Goal: Answer question/provide support

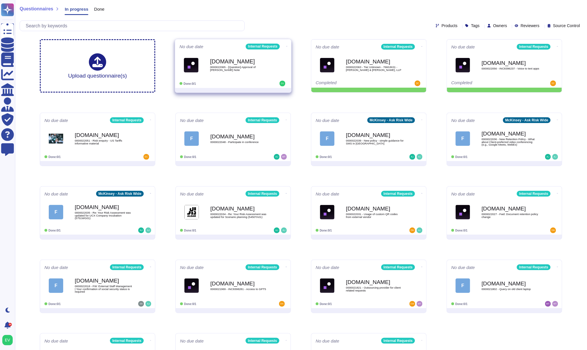
click at [238, 68] on span "0000022065 - [Question] Approval of [PERSON_NAME] Note" at bounding box center [239, 68] width 58 height 5
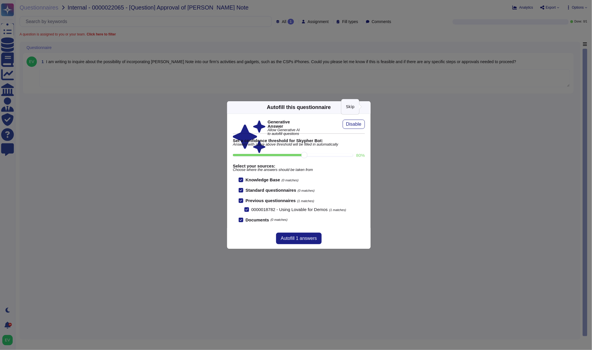
click at [367, 107] on icon at bounding box center [367, 107] width 0 height 0
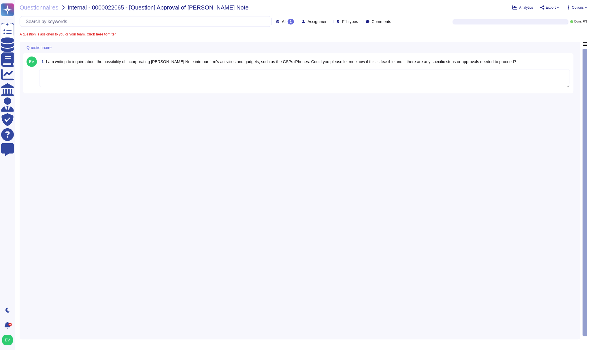
click at [134, 84] on textarea "To enrich screen reader interactions, please activate Accessibility in Grammarl…" at bounding box center [304, 78] width 531 height 18
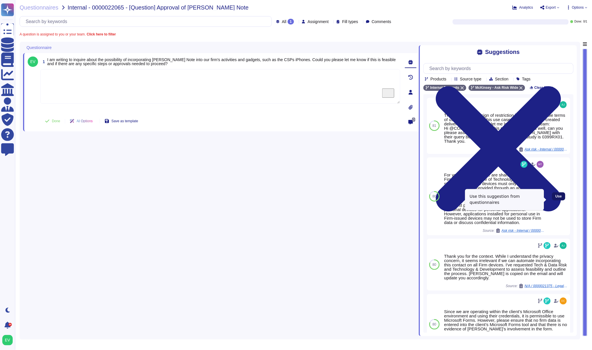
click at [556, 198] on span "Use" at bounding box center [559, 196] width 6 height 3
type textarea "For your awareness, we are sharing with you the Firm’s Acceptable Use of Techno…"
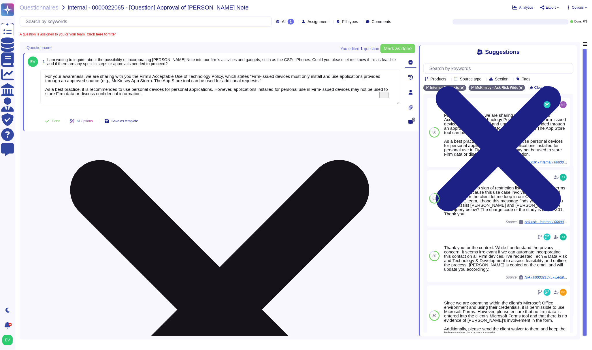
drag, startPoint x: 248, startPoint y: 76, endPoint x: 262, endPoint y: 82, distance: 14.7
click at [262, 82] on textarea "For your awareness, we are sharing with you the Firm’s Acceptable Use of Techno…" at bounding box center [220, 86] width 360 height 35
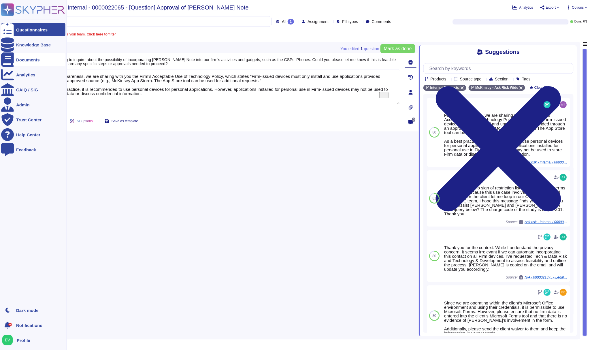
drag, startPoint x: 153, startPoint y: 98, endPoint x: 15, endPoint y: 65, distance: 142.3
click at [15, 65] on div "Questionnaires Knowledge Base Documents Analytics CAIQ / SIG Admin Trust Center…" at bounding box center [296, 175] width 592 height 350
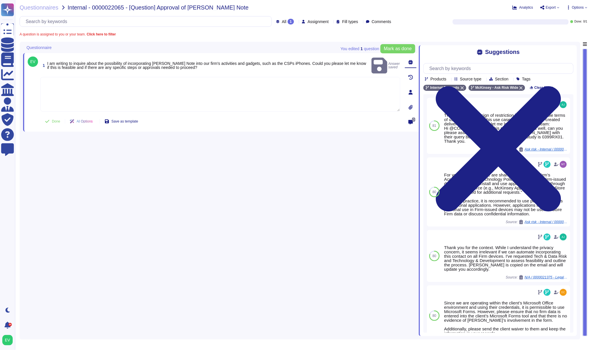
click at [88, 82] on textarea "To enrich screen reader interactions, please activate Accessibility in Grammarl…" at bounding box center [220, 94] width 360 height 35
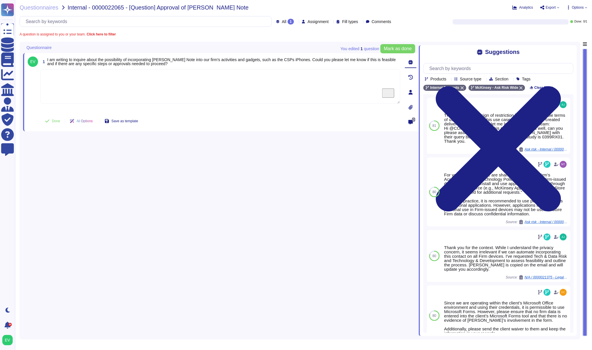
paste textarea "Thank you for contacting the Ask Risk team. For your review, we are sharing the…"
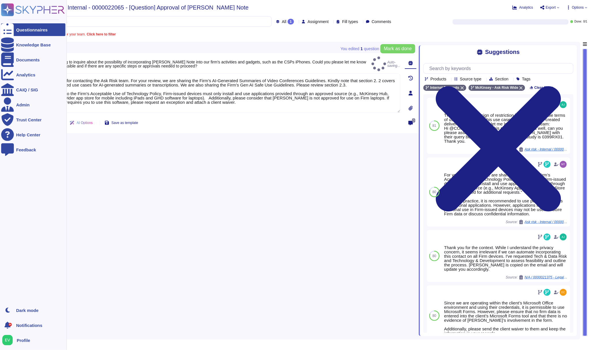
type textarea "Thank you for contacting the Ask Risk team. For your review, we are sharing the…"
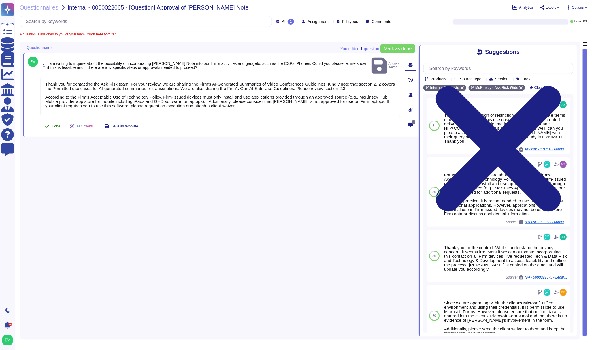
click at [58, 125] on span "Done" at bounding box center [56, 126] width 8 height 3
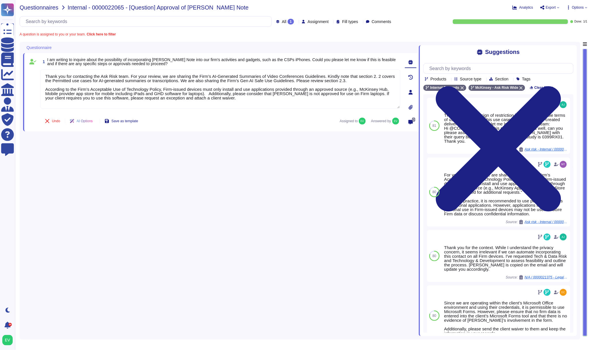
click at [46, 9] on span "Questionnaires" at bounding box center [39, 8] width 39 height 6
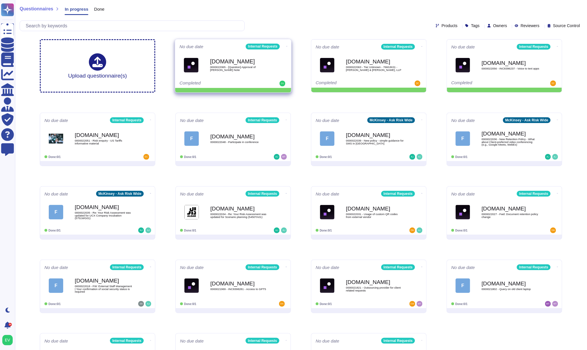
click at [286, 46] on icon at bounding box center [286, 46] width 1 height 1
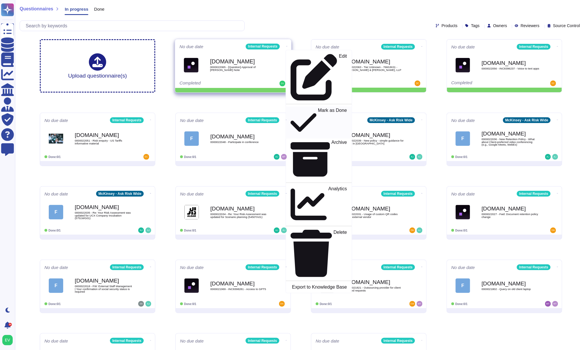
click at [318, 108] on p "Mark as Done" at bounding box center [332, 122] width 29 height 29
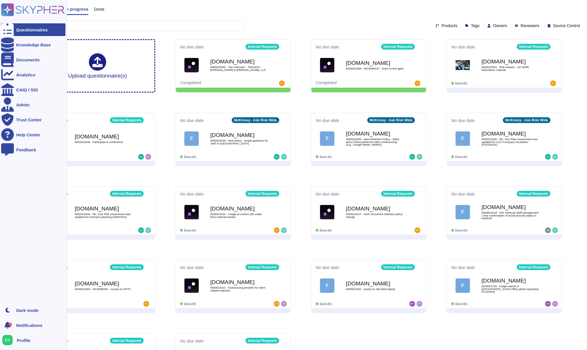
click at [7, 8] on icon at bounding box center [7, 9] width 11 height 11
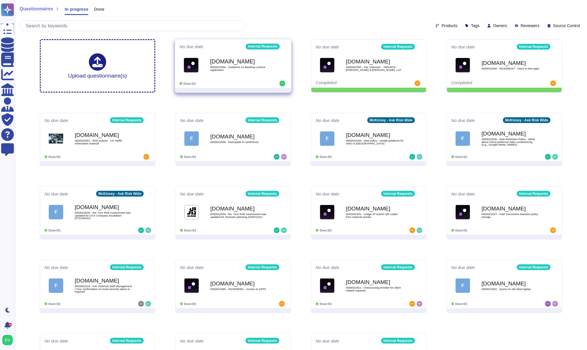
click at [258, 75] on div "[DOMAIN_NAME] 0000022066 - Guidance on Banking Licence Application" at bounding box center [239, 64] width 58 height 23
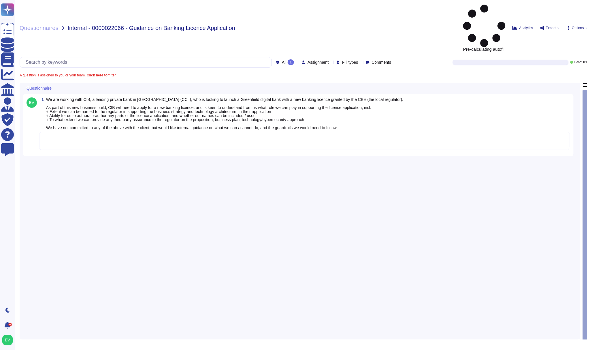
click at [96, 132] on textarea at bounding box center [304, 141] width 531 height 18
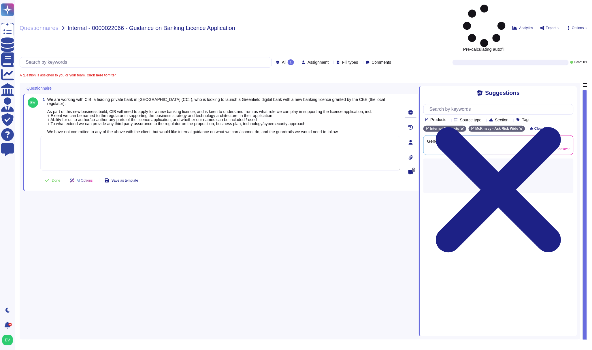
paste textarea "To address your questions, which I am resharing below for convenience, we are c…"
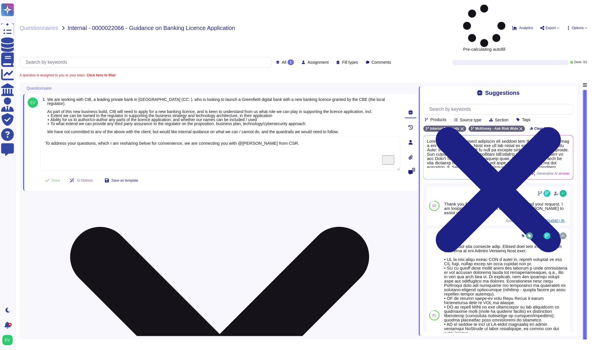
drag, startPoint x: 122, startPoint y: 122, endPoint x: 96, endPoint y: 97, distance: 35.5
click at [96, 136] on textarea "To address your questions, which I am resharing below for convenience, we are c…" at bounding box center [220, 153] width 360 height 35
drag, startPoint x: 101, startPoint y: 99, endPoint x: 183, endPoint y: 97, distance: 81.3
click at [183, 136] on textarea "To address your questions, which I am resharing below for convenience, we are c…" at bounding box center [220, 153] width 360 height 35
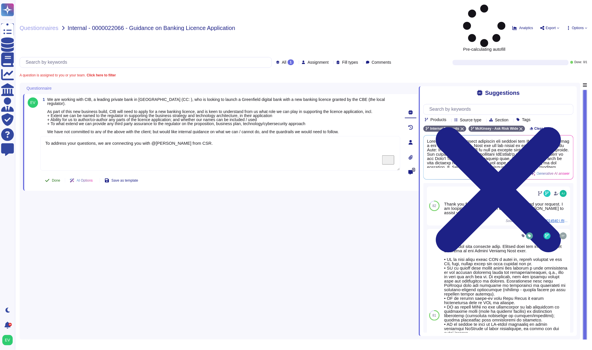
type textarea "To address your questions, we are connecting you with @[PERSON_NAME] from CSR."
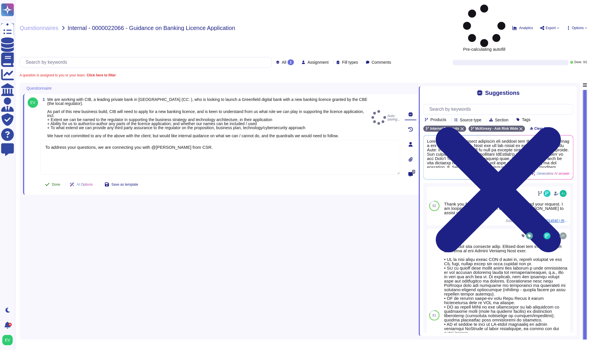
click at [50, 138] on body "Questionnaires Knowledge Base Documents Analytics CAIQ / SIG Admin Trust Center…" at bounding box center [296, 175] width 592 height 350
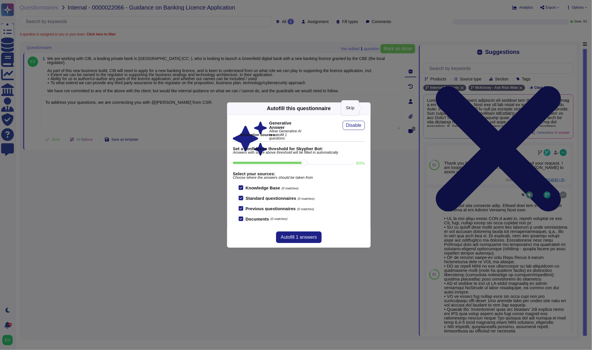
click at [377, 136] on icon at bounding box center [423, 182] width 92 height 92
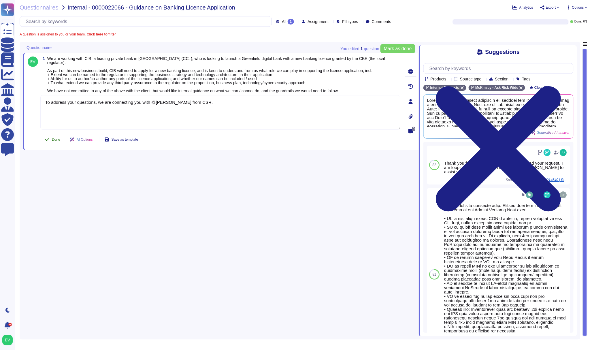
click at [54, 138] on span "Done" at bounding box center [56, 139] width 8 height 3
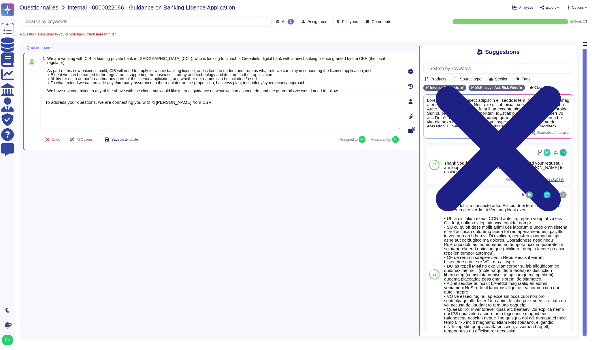
click at [38, 5] on span "Questionnaires" at bounding box center [39, 8] width 39 height 6
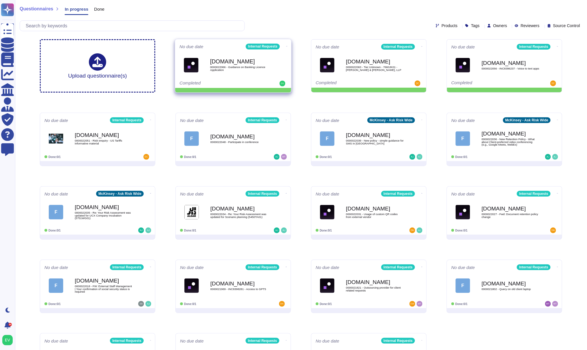
click at [230, 64] on b "[DOMAIN_NAME]" at bounding box center [239, 61] width 58 height 5
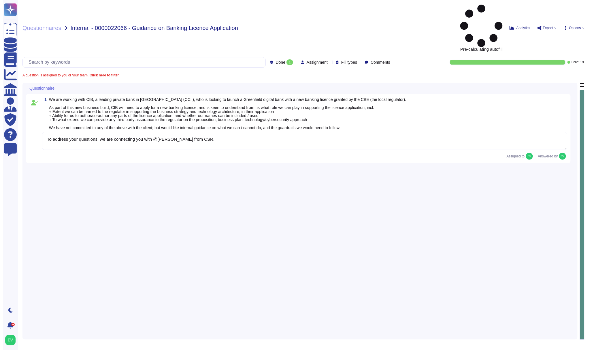
type textarea "To address your questions, we are connecting you with @[PERSON_NAME] from CSR."
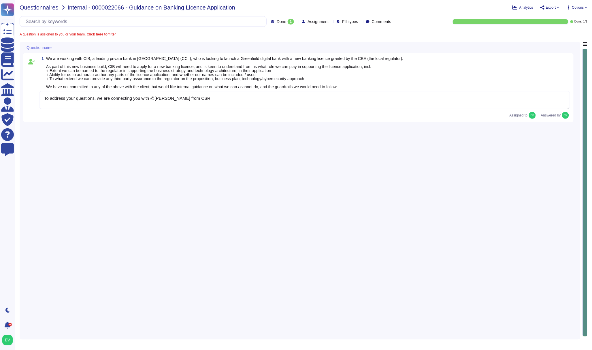
click at [30, 7] on span "Questionnaires" at bounding box center [39, 8] width 39 height 6
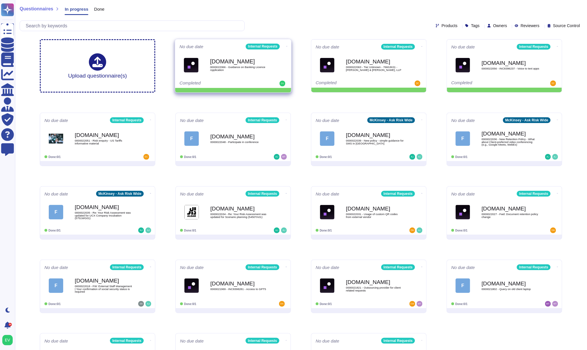
click at [286, 46] on icon at bounding box center [286, 46] width 1 height 1
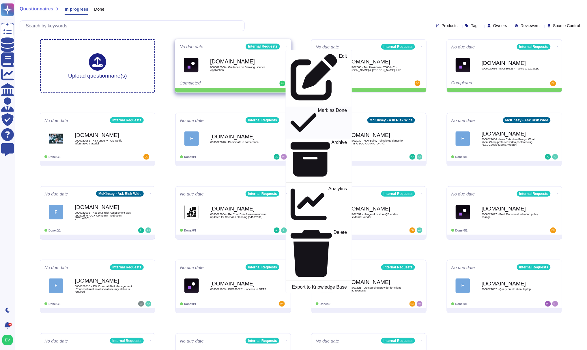
click at [318, 108] on p "Mark as Done" at bounding box center [332, 122] width 29 height 29
